Goal: Task Accomplishment & Management: Manage account settings

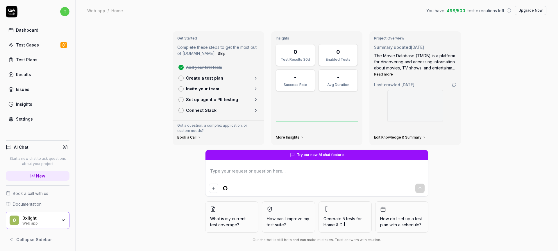
click at [66, 215] on div "0 0xlight Web app" at bounding box center [38, 220] width 64 height 17
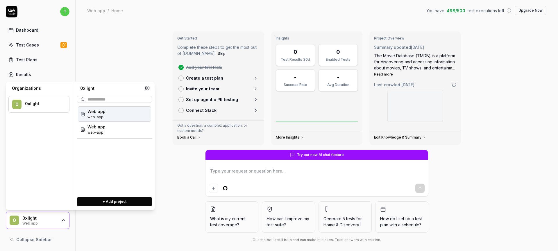
click at [65, 216] on div "0 0xlight Web app" at bounding box center [38, 220] width 64 height 17
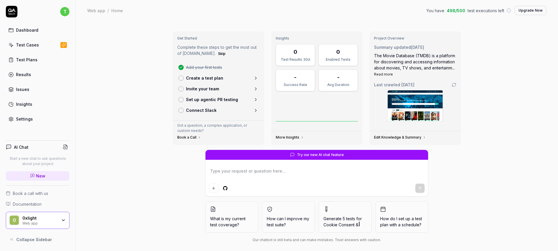
click at [65, 29] on link "Dashboard" at bounding box center [38, 29] width 64 height 11
click at [46, 28] on link "Dashboard" at bounding box center [38, 29] width 64 height 11
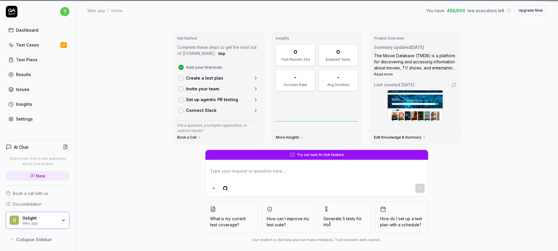
type textarea "*"
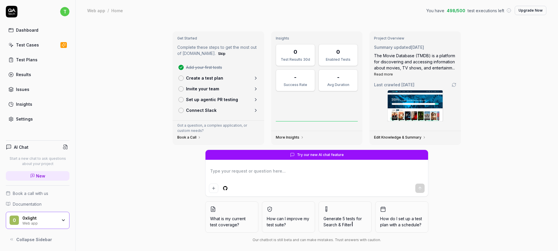
click at [33, 118] on link "Settings" at bounding box center [38, 118] width 64 height 11
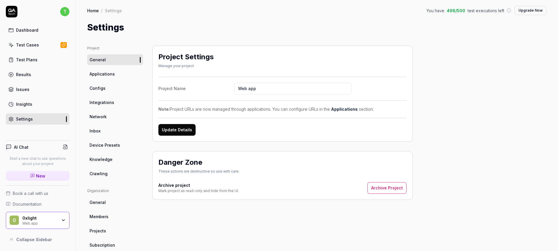
click at [44, 220] on div "0xlight" at bounding box center [39, 218] width 35 height 5
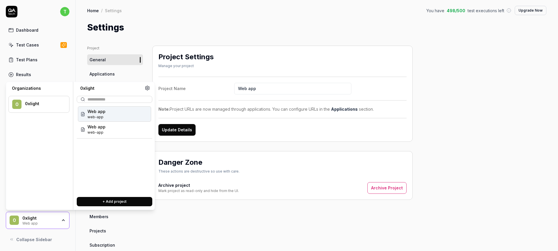
click at [58, 217] on div "0xlight Web app" at bounding box center [41, 221] width 39 height 10
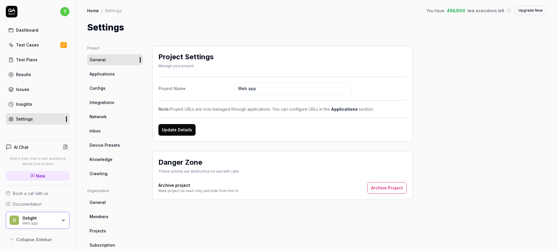
click at [58, 217] on div "0xlight Web app" at bounding box center [41, 221] width 39 height 10
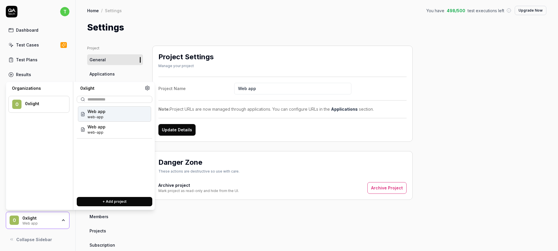
click at [46, 104] on div "0xlight" at bounding box center [43, 103] width 37 height 5
click at [148, 88] on circle at bounding box center [147, 88] width 1 height 1
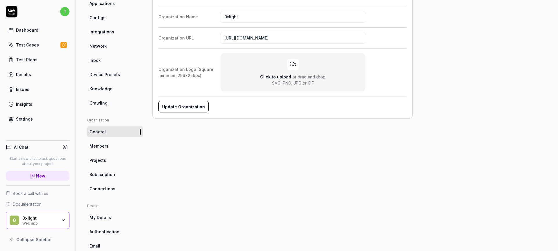
scroll to position [72, 0]
click at [114, 127] on link "General" at bounding box center [115, 131] width 56 height 11
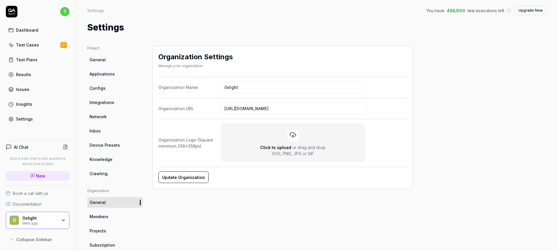
scroll to position [0, 0]
click at [118, 215] on link "Members" at bounding box center [115, 216] width 56 height 11
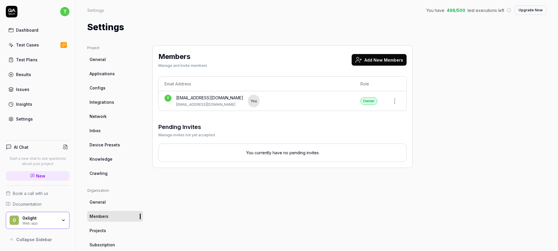
scroll to position [0, 0]
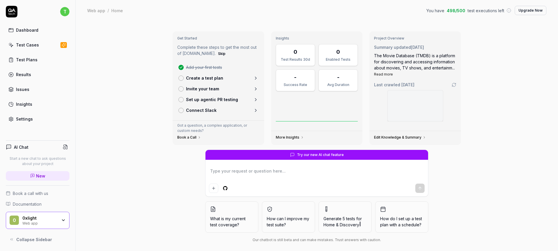
type textarea "*"
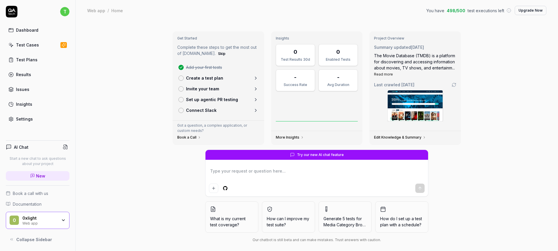
click at [88, 11] on div "Web app" at bounding box center [96, 11] width 18 height 6
type textarea "*"
